Goal: Task Accomplishment & Management: Check status

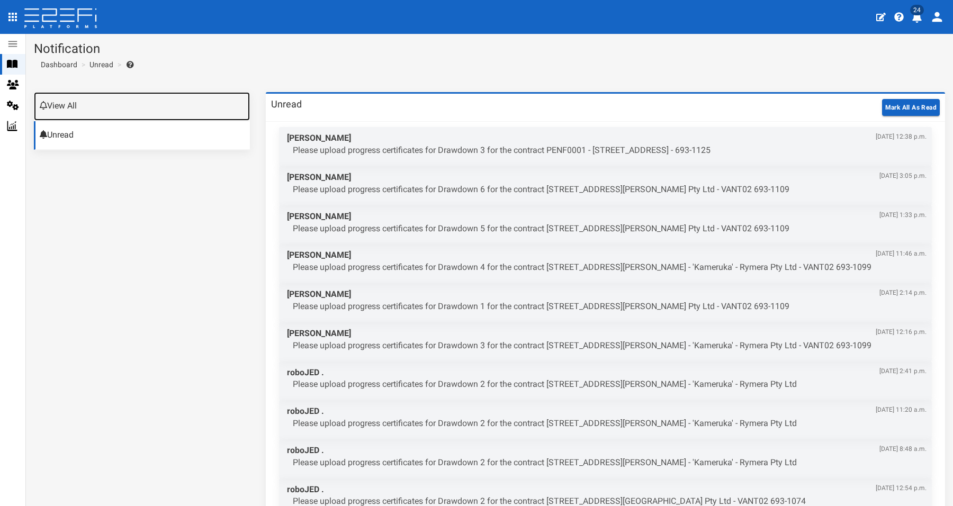
click at [143, 105] on link "View All" at bounding box center [142, 106] width 216 height 29
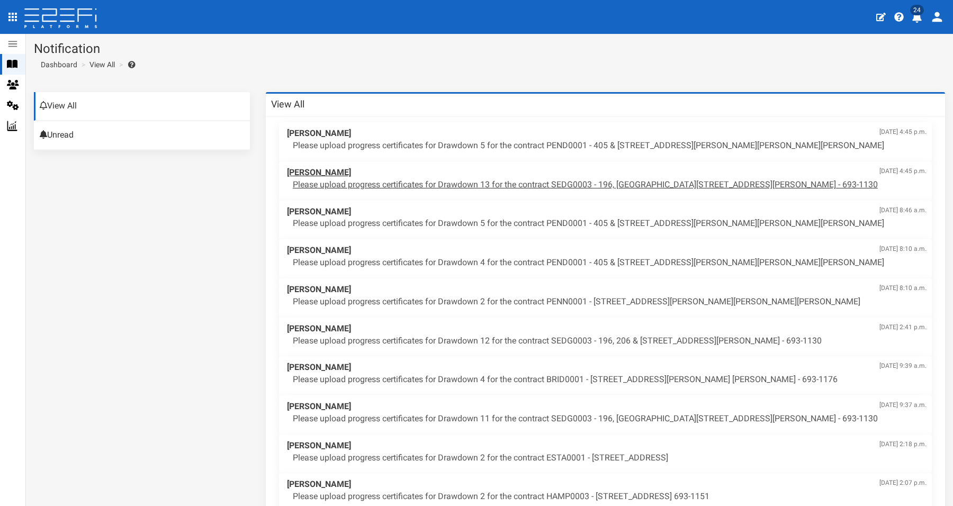
click at [559, 184] on p "Please upload progress certificates for Drawdown 13 for the contract SEDG0003 -…" at bounding box center [610, 185] width 634 height 12
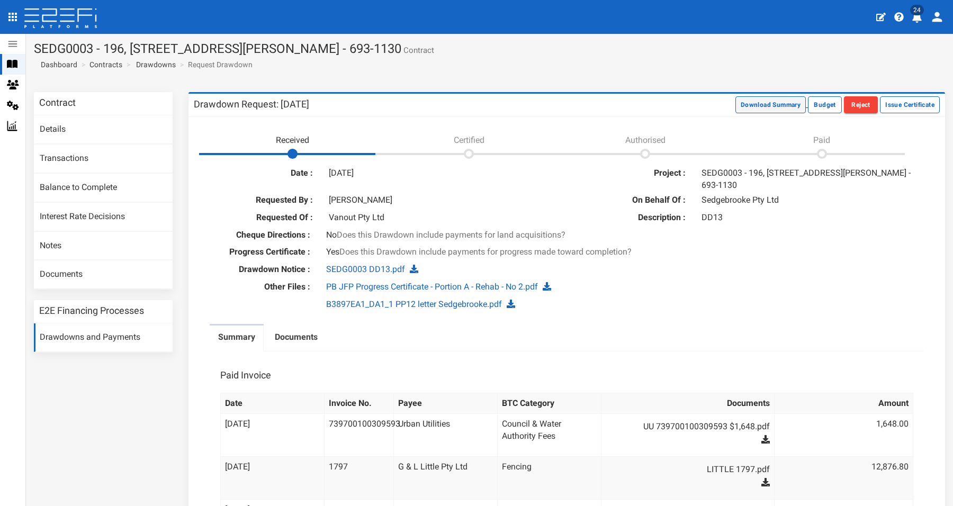
click at [752, 102] on button "Download Summary" at bounding box center [771, 104] width 70 height 17
